Goal: Information Seeking & Learning: Learn about a topic

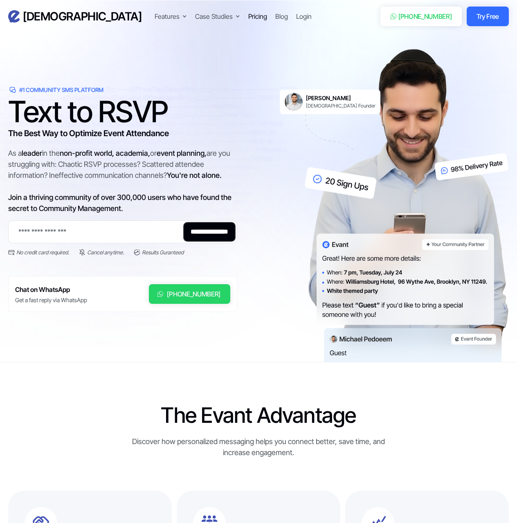
click at [248, 17] on div "Pricing" at bounding box center [257, 16] width 19 height 10
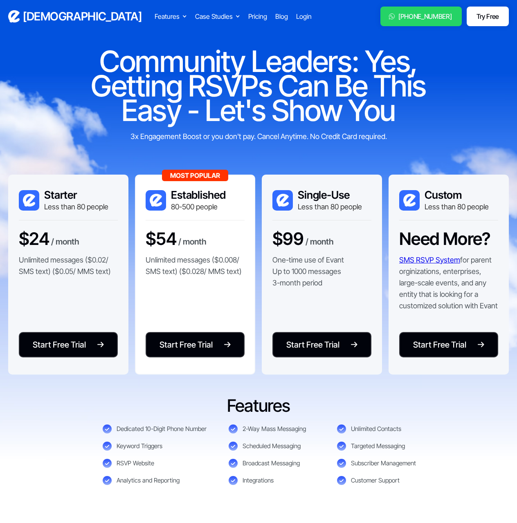
click at [474, 408] on div "Features Dedicated 10-Digit Phone Number 2-Way Mass Messaging Unlimited Contact…" at bounding box center [258, 440] width 500 height 90
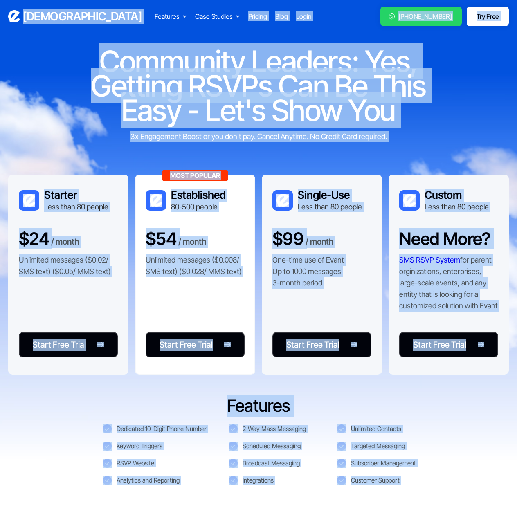
copy div "Evant Features Text-to-RSVP & Event Check-In Targeted Messaging & Scheduled Sen…"
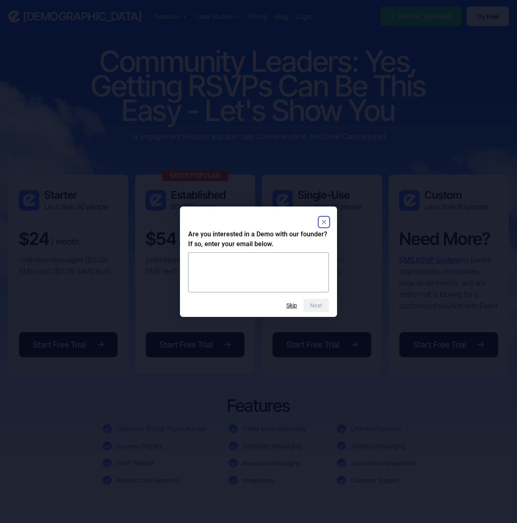
click at [327, 219] on rect "Close" at bounding box center [324, 222] width 10 height 10
